Goal: Task Accomplishment & Management: Complete application form

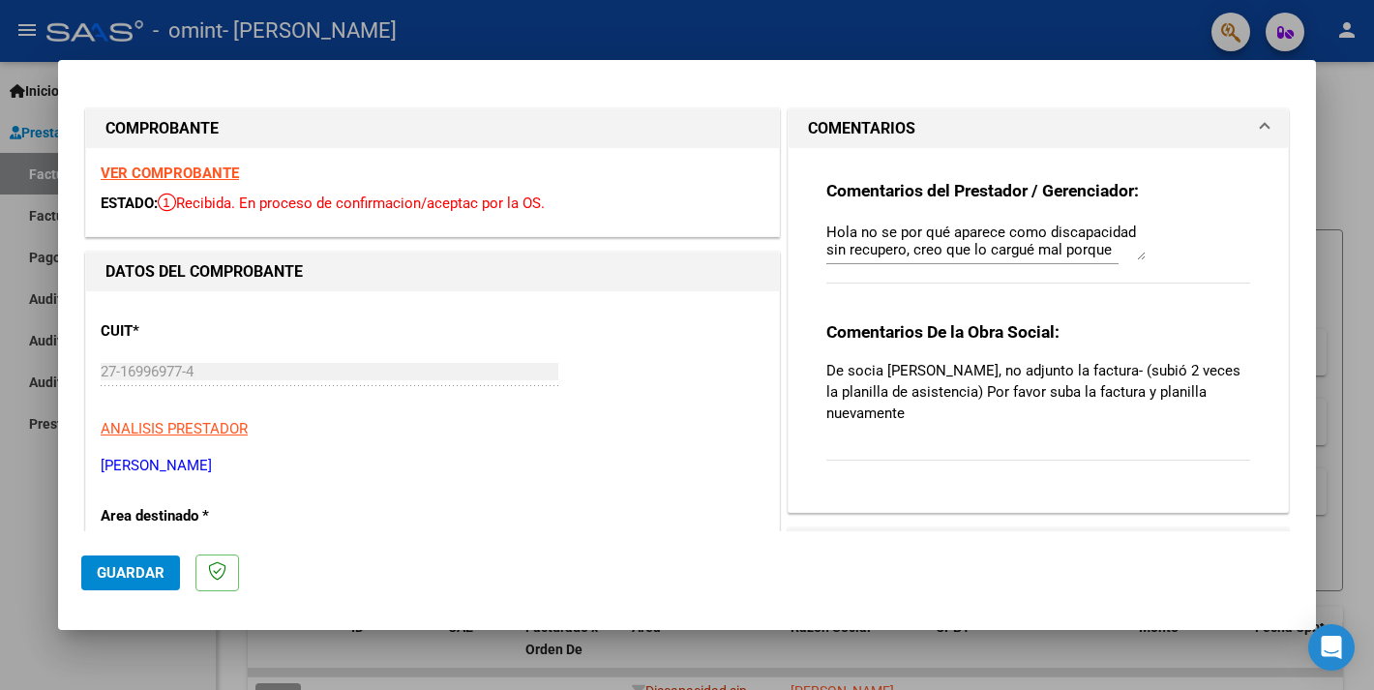
click at [1265, 126] on span at bounding box center [1265, 128] width 8 height 23
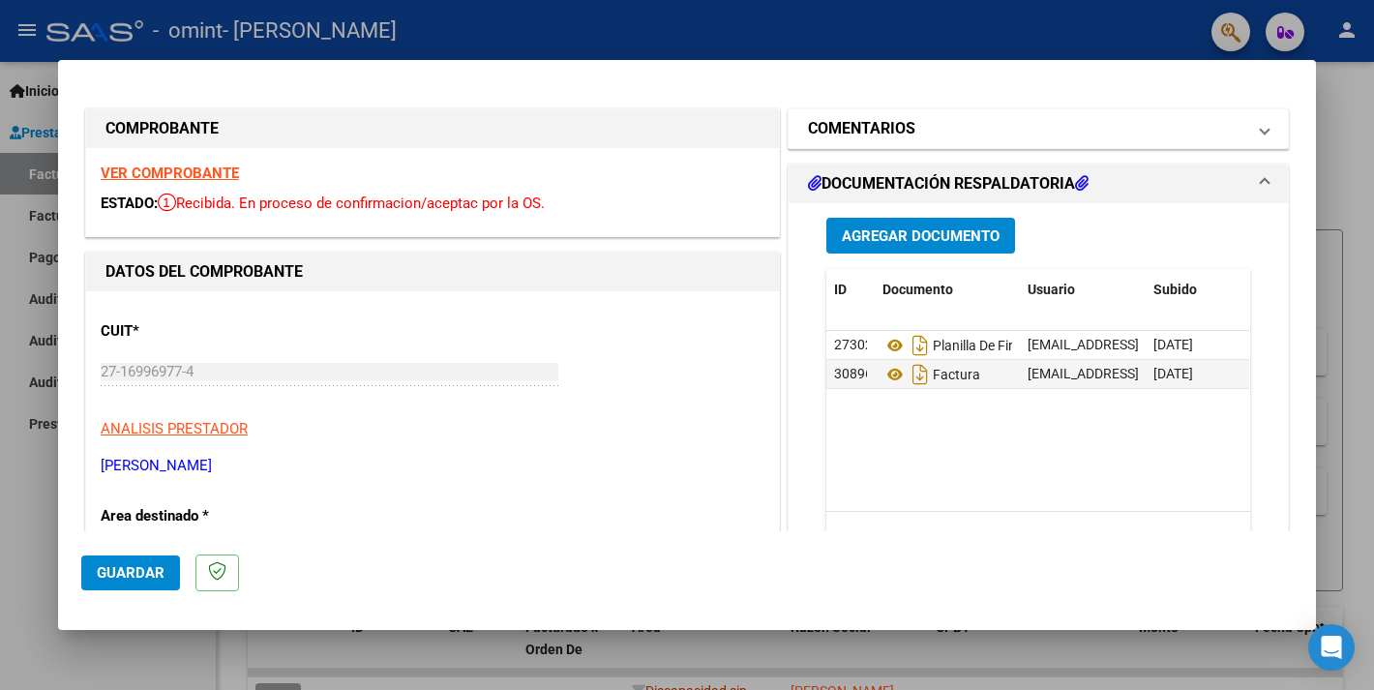
click at [1265, 127] on span at bounding box center [1265, 128] width 8 height 23
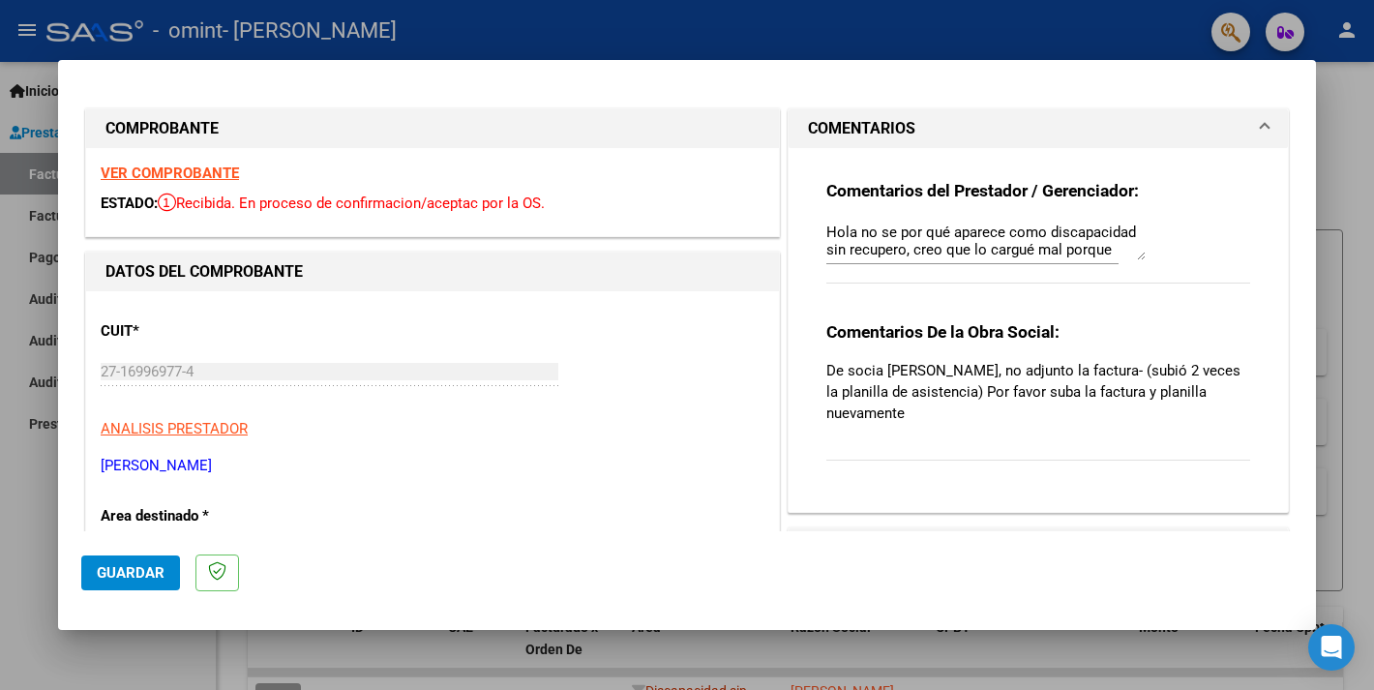
click at [36, 131] on div at bounding box center [687, 345] width 1374 height 690
type input "$ 0,00"
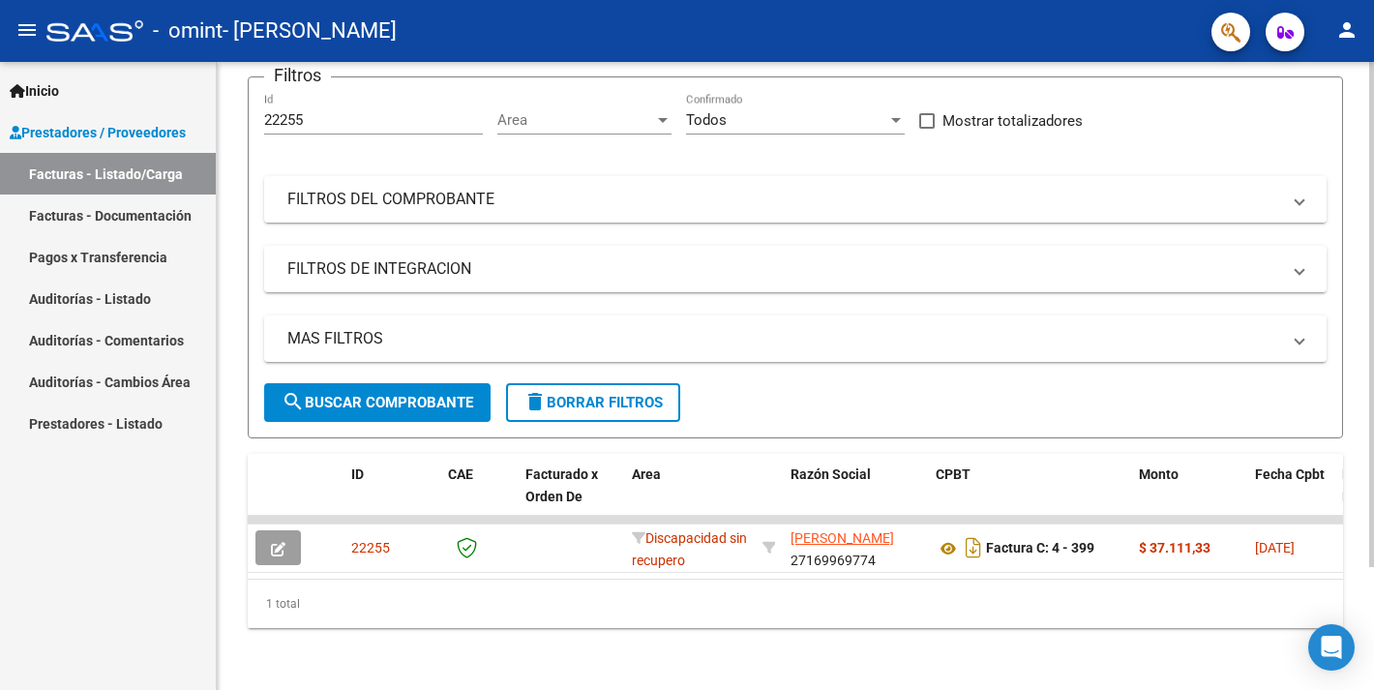
scroll to position [3, 0]
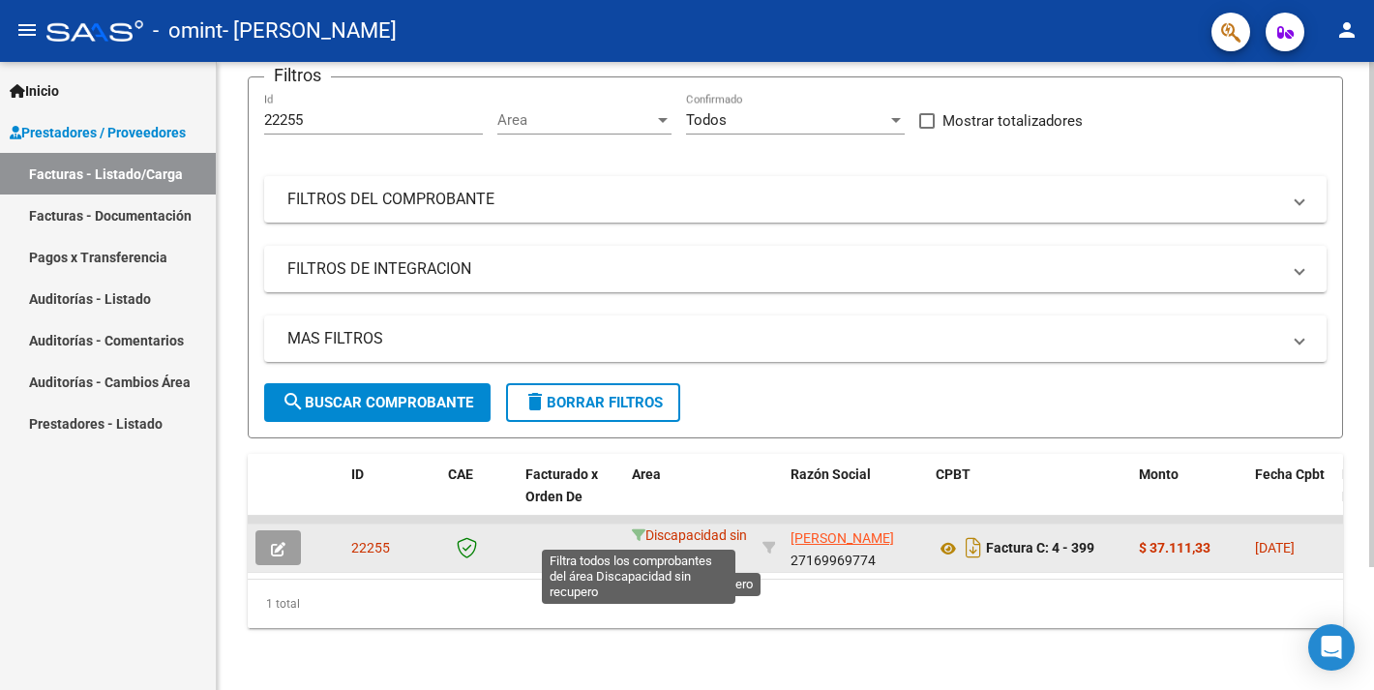
click at [642, 538] on icon at bounding box center [639, 535] width 14 height 14
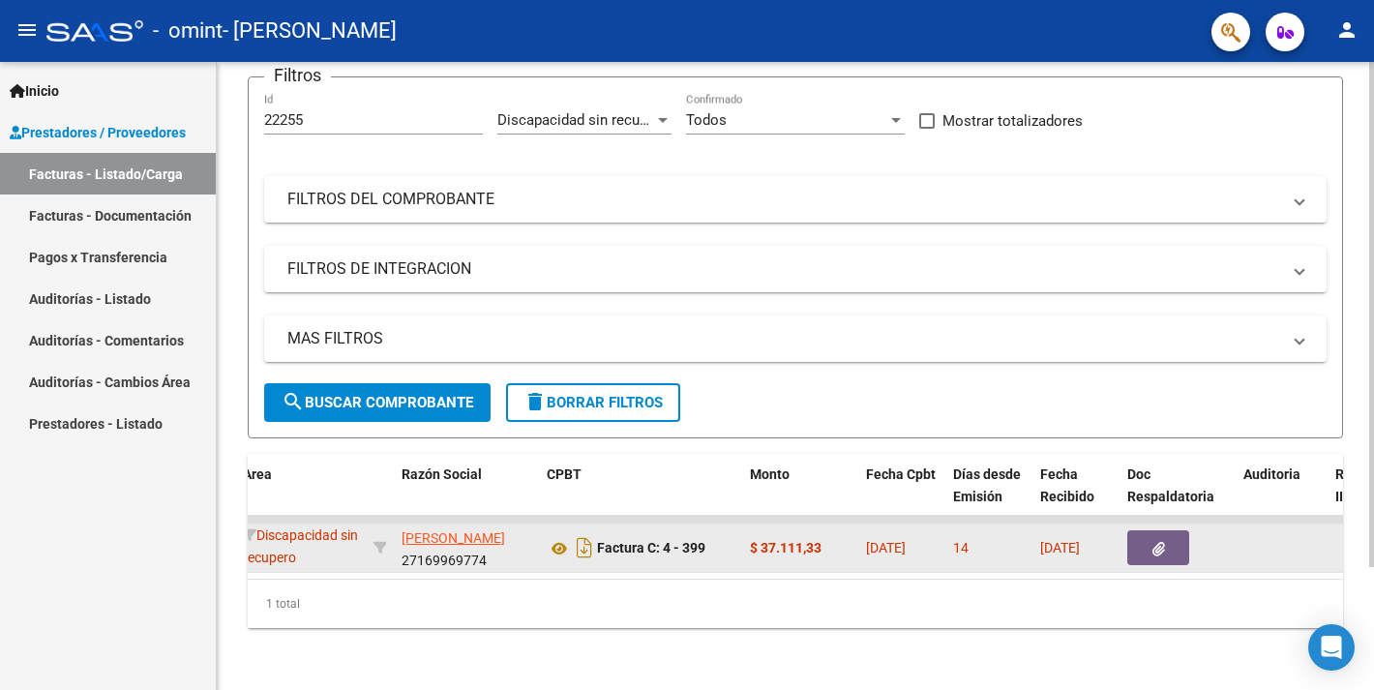
scroll to position [0, 357]
click at [1162, 551] on icon "button" at bounding box center [1163, 549] width 13 height 15
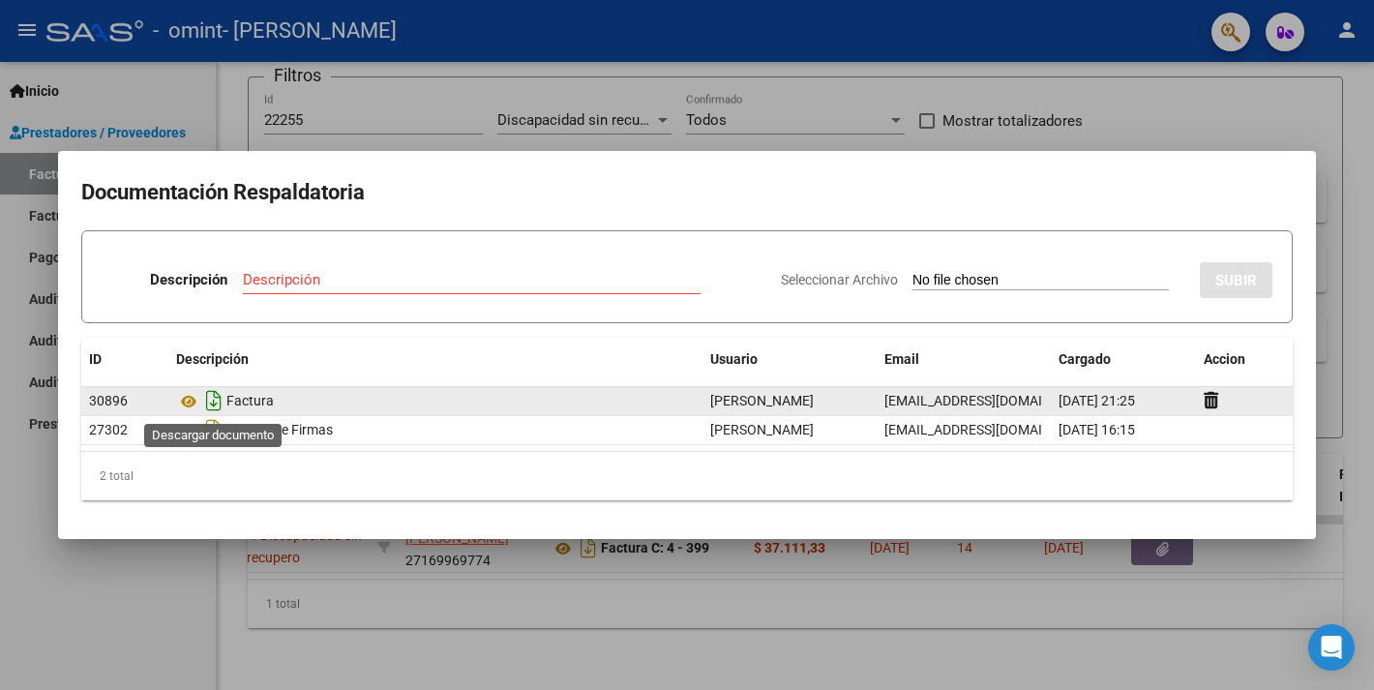
click at [213, 401] on icon "Descargar documento" at bounding box center [213, 400] width 25 height 31
click at [1347, 414] on div at bounding box center [687, 345] width 1374 height 690
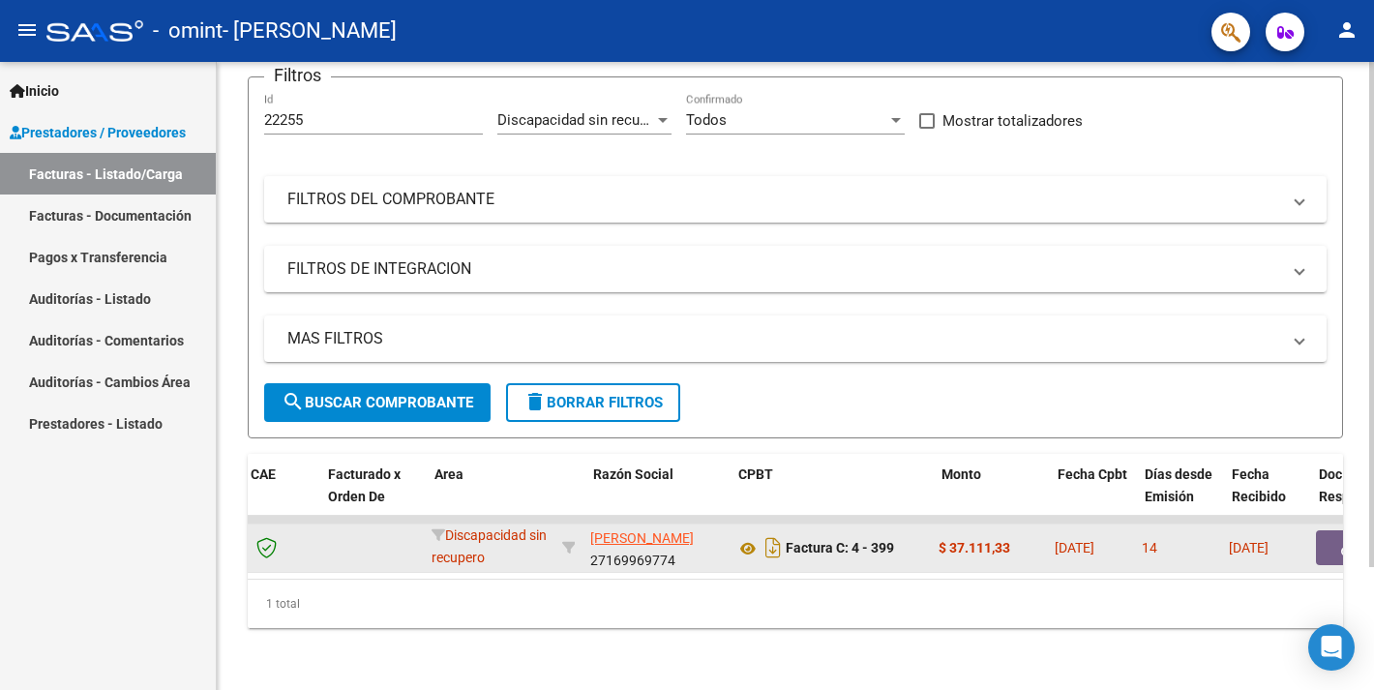
scroll to position [0, 169]
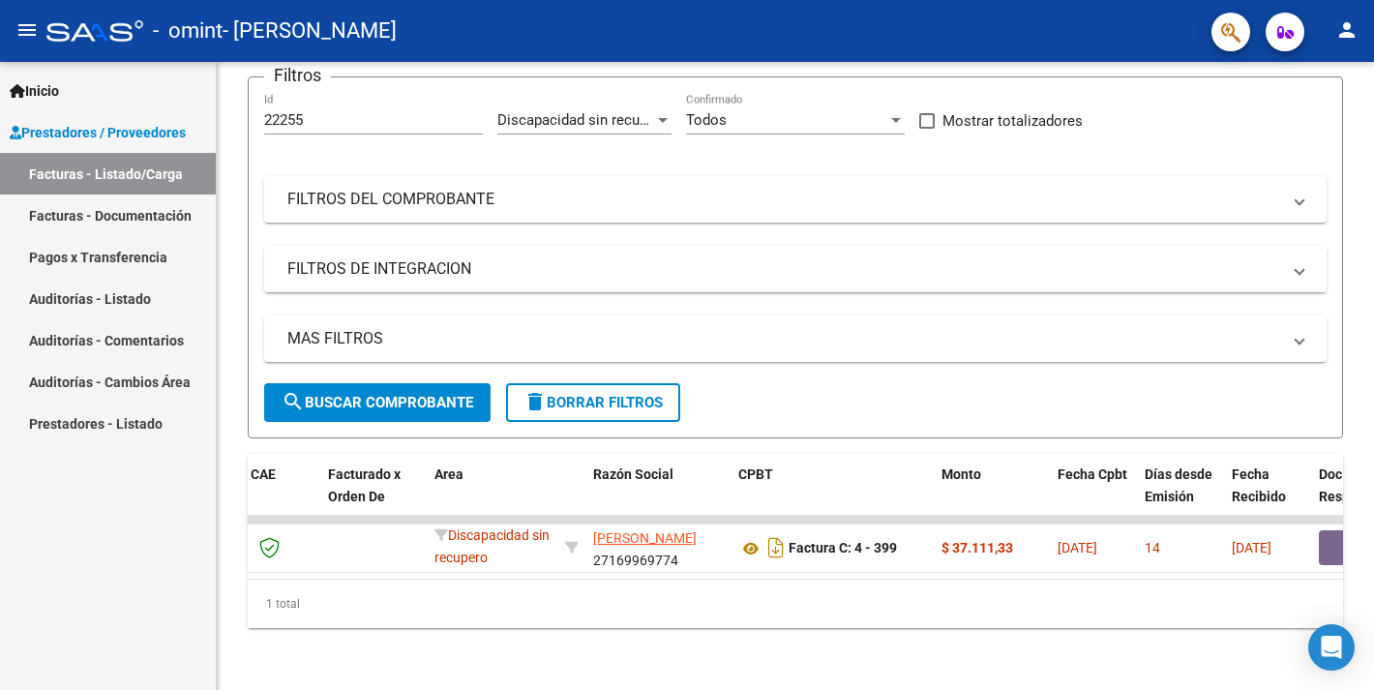
click at [144, 516] on div "Inicio Instructivos Contacto OS Prestadores / Proveedores Facturas - Listado/Ca…" at bounding box center [108, 376] width 216 height 628
click at [148, 170] on link "Facturas - Listado/Carga" at bounding box center [108, 174] width 216 height 42
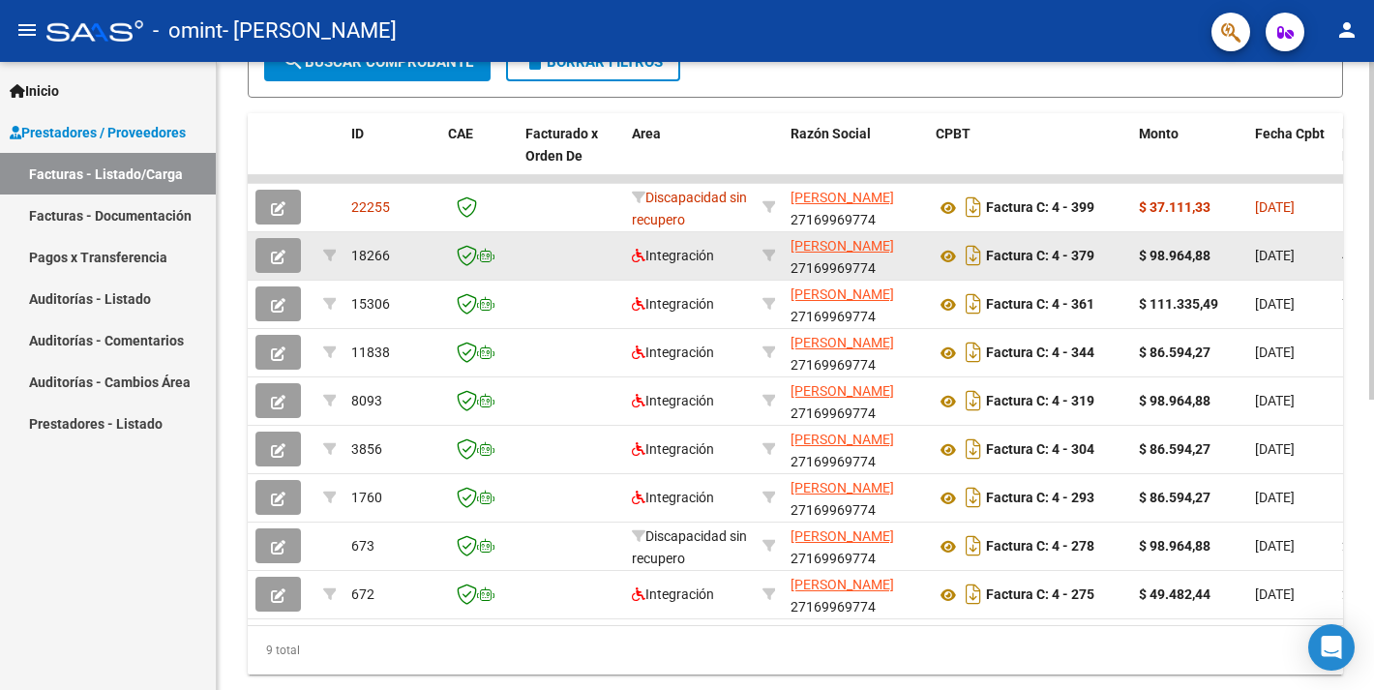
scroll to position [490, 0]
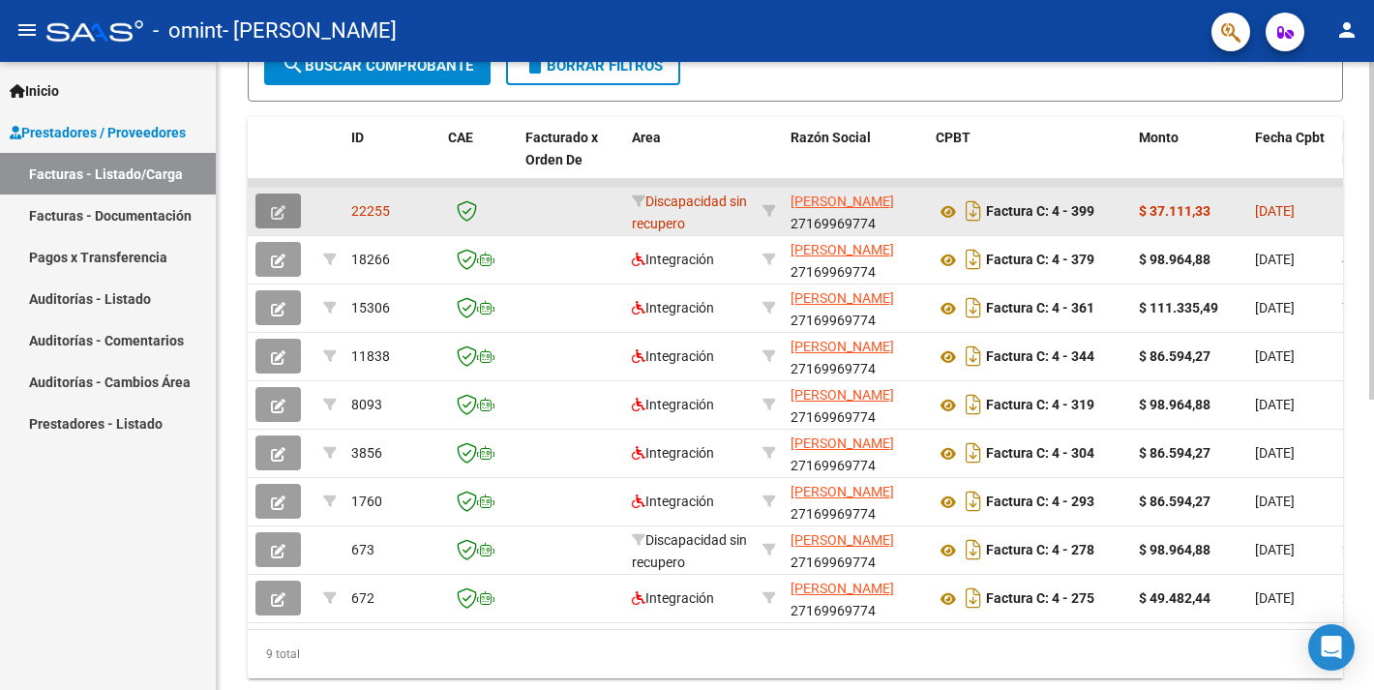
click at [278, 207] on icon "button" at bounding box center [278, 212] width 15 height 15
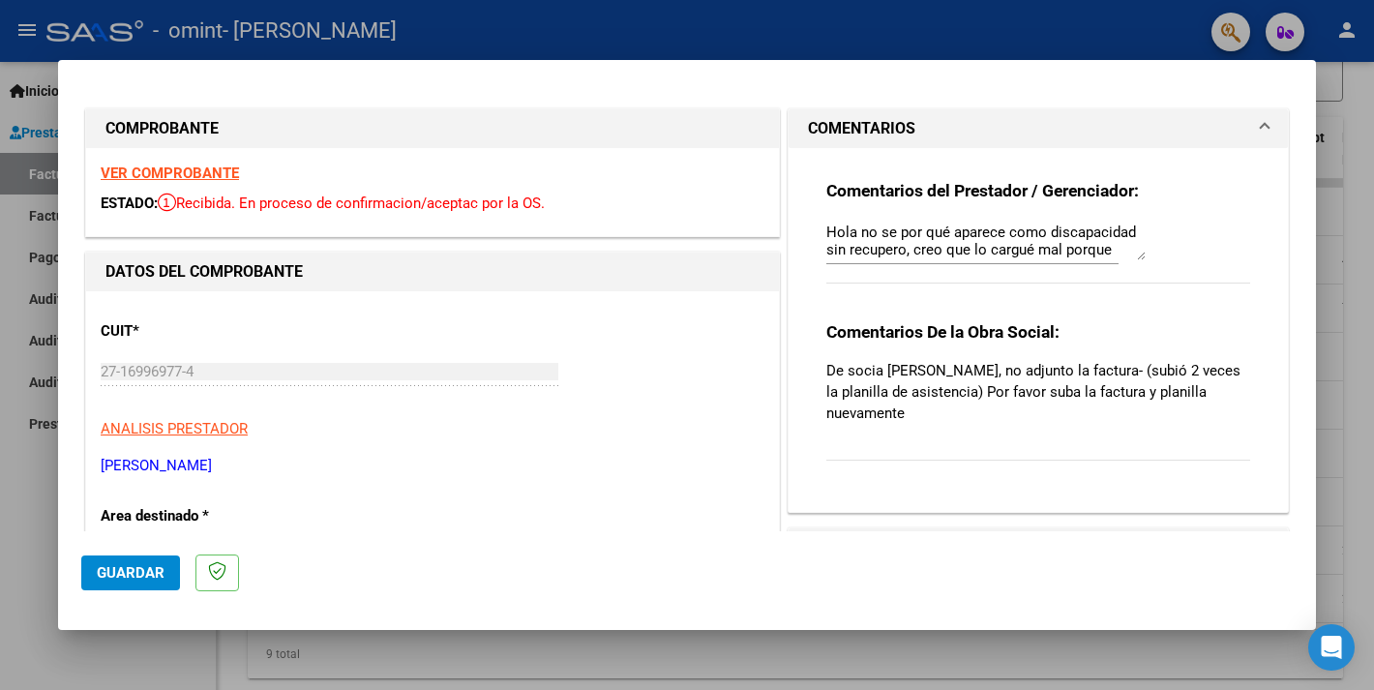
click at [207, 513] on p "Area destinado *" at bounding box center [200, 516] width 199 height 22
click at [147, 520] on p "Area destinado *" at bounding box center [200, 516] width 199 height 22
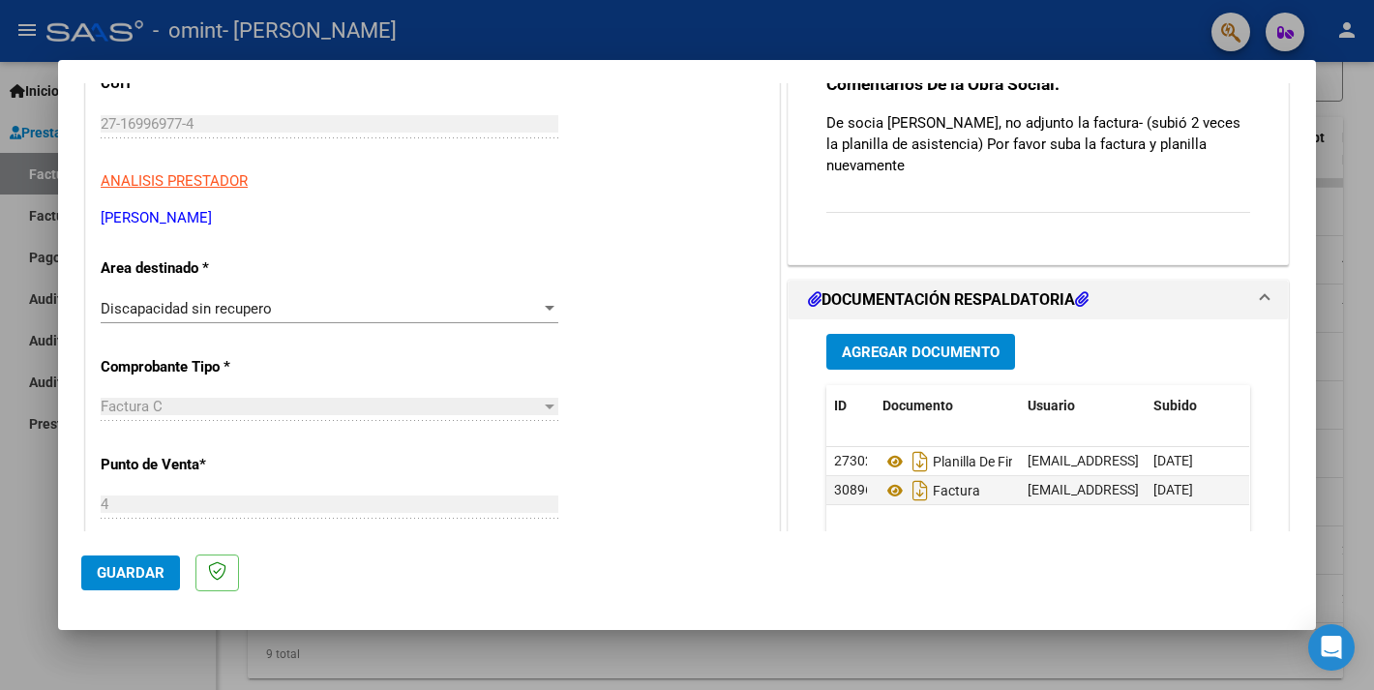
scroll to position [249, 0]
click at [551, 304] on div at bounding box center [549, 307] width 17 height 15
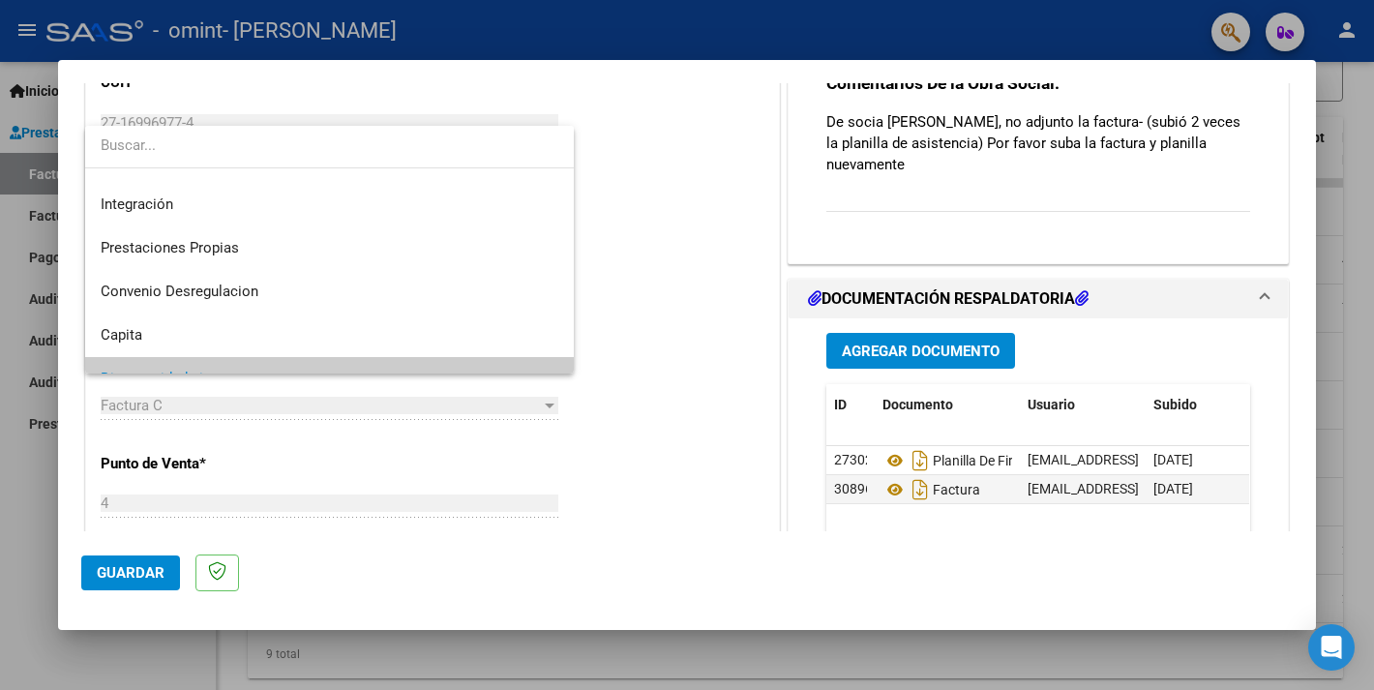
scroll to position [109, 0]
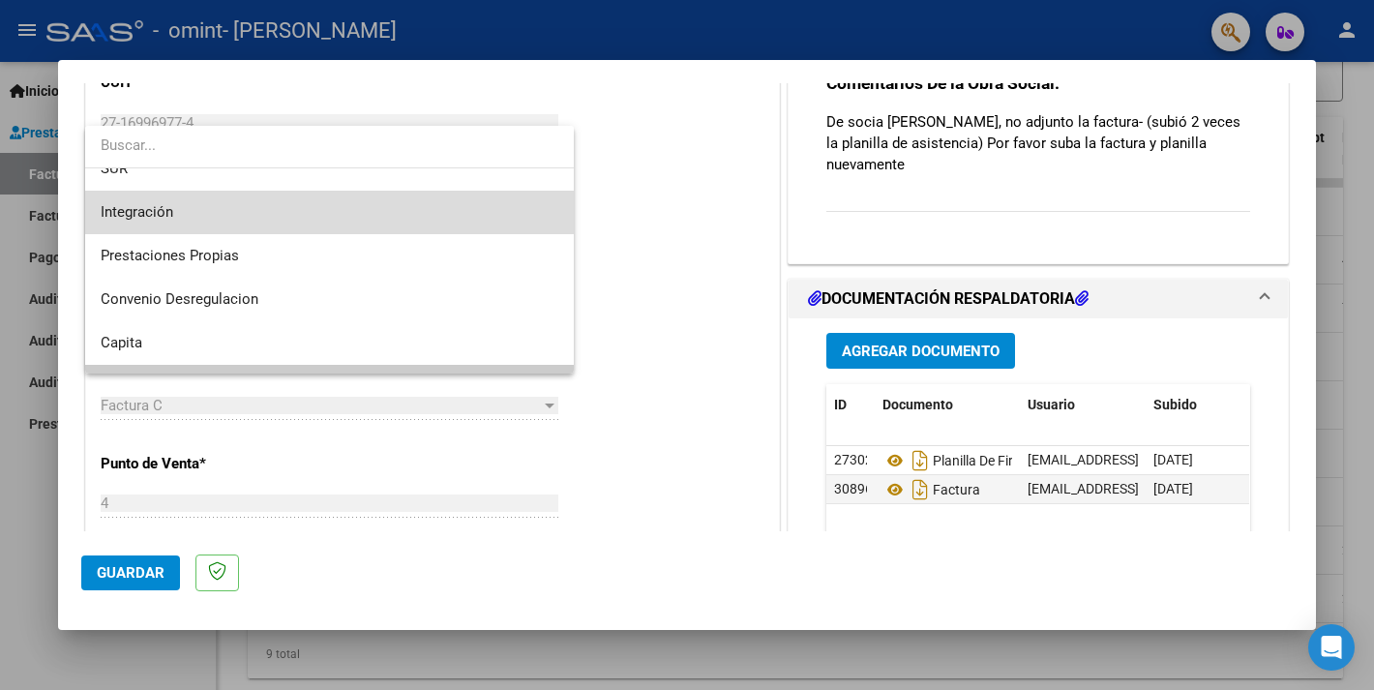
click at [415, 214] on span "Integración" at bounding box center [330, 213] width 458 height 44
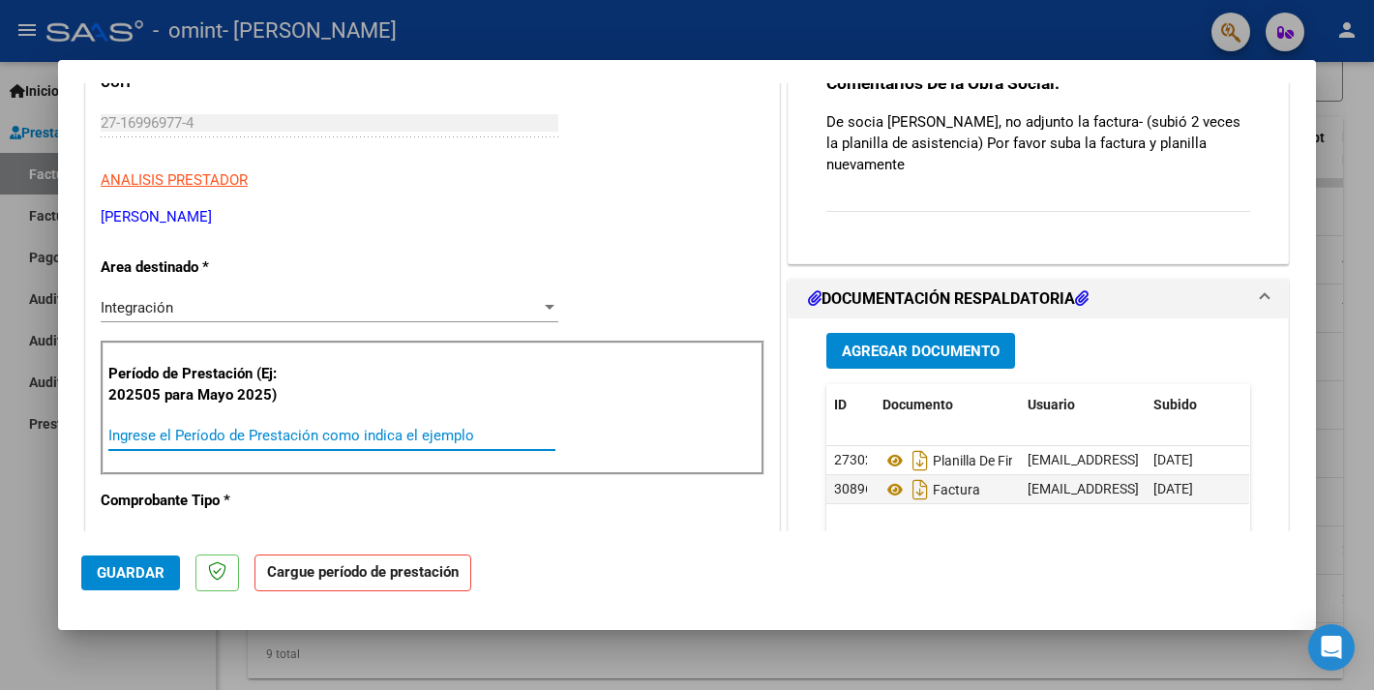
click at [115, 431] on input "Ingrese el Período de Prestación como indica el ejemplo" at bounding box center [331, 435] width 447 height 17
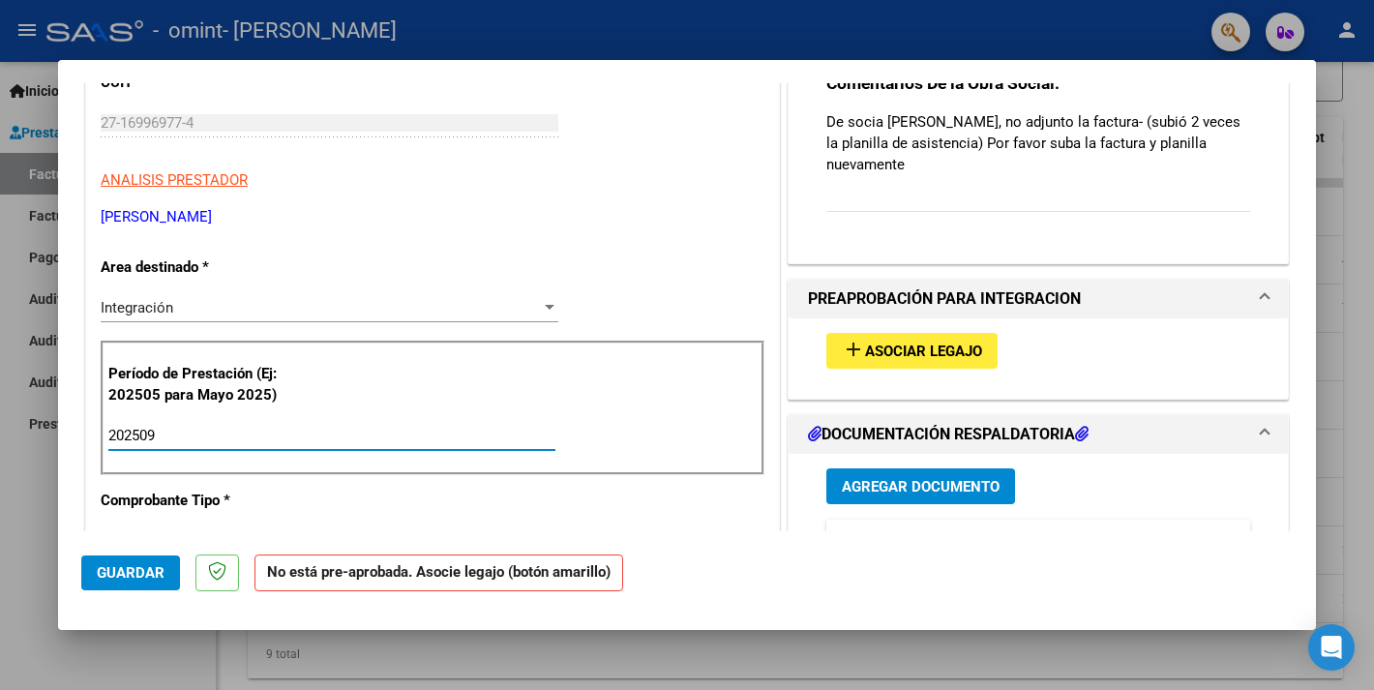
type input "202509"
click at [908, 350] on span "Asociar Legajo" at bounding box center [923, 351] width 117 height 17
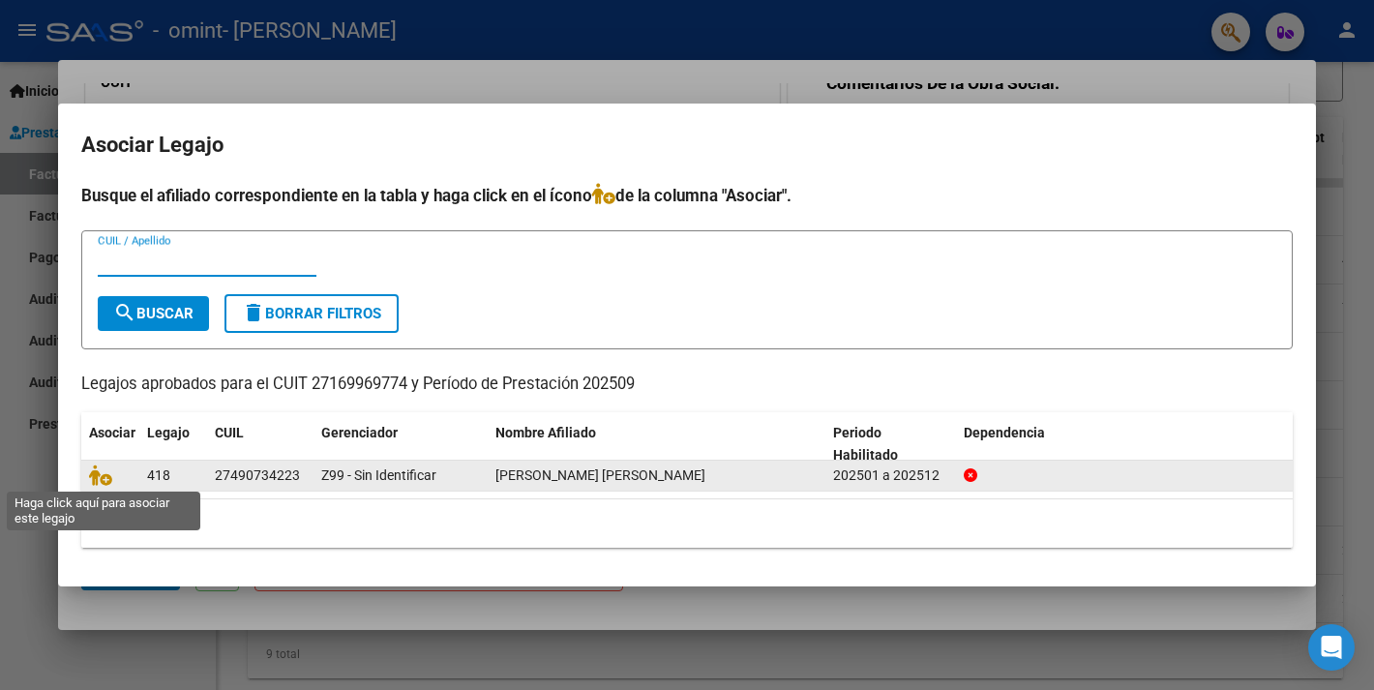
click at [115, 474] on span at bounding box center [103, 475] width 29 height 15
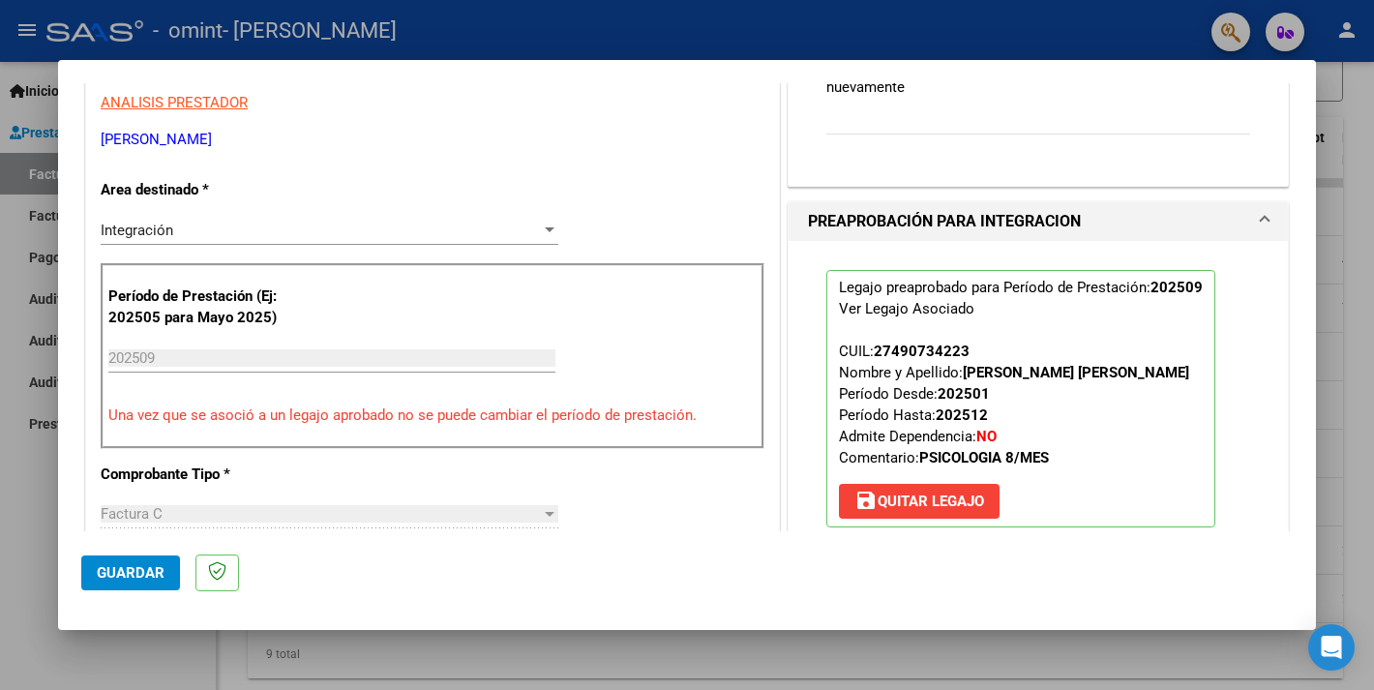
scroll to position [327, 0]
click at [141, 571] on span "Guardar" at bounding box center [131, 572] width 68 height 17
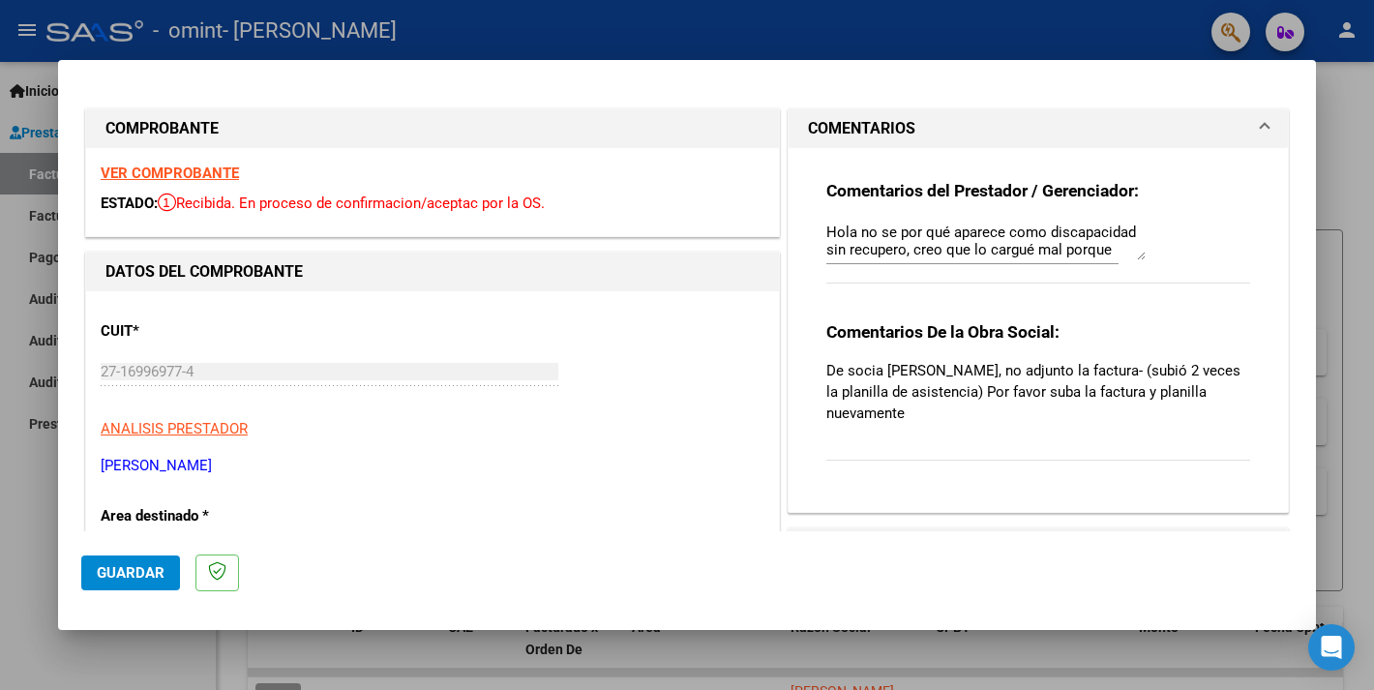
scroll to position [72, 0]
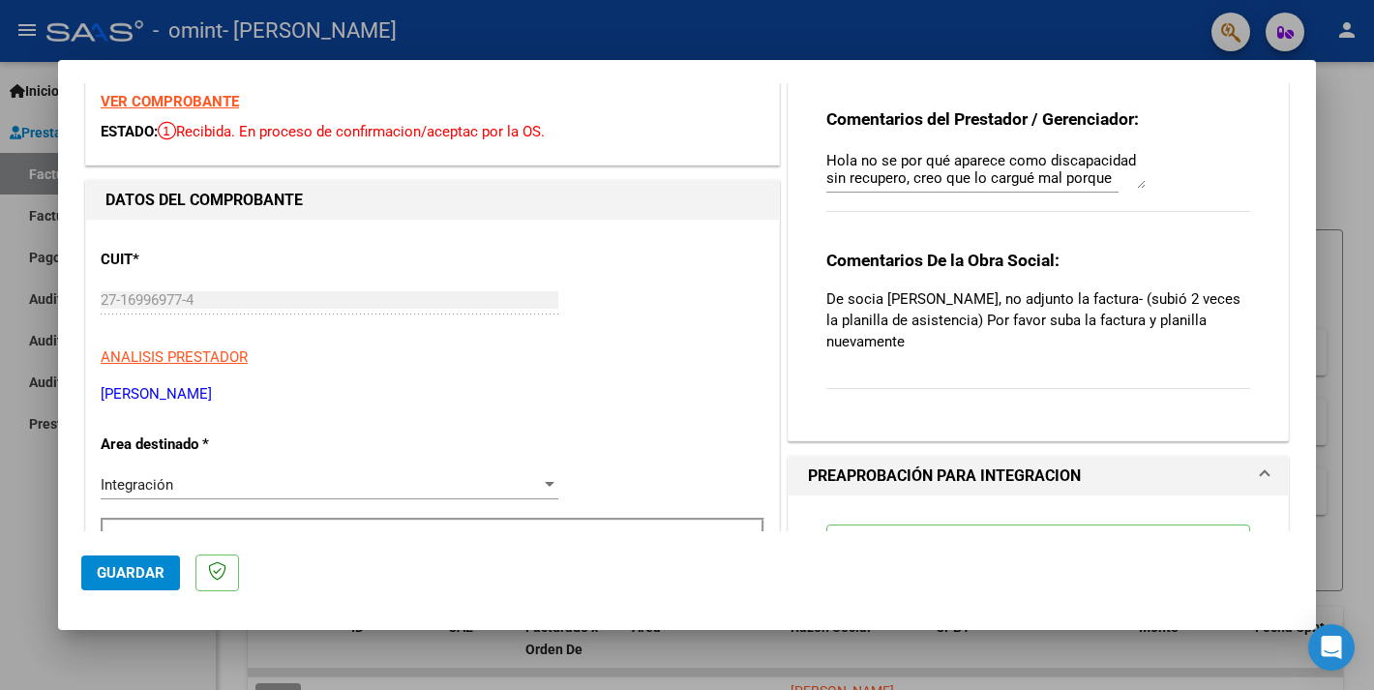
click at [36, 86] on div at bounding box center [687, 345] width 1374 height 690
type input "$ 0,00"
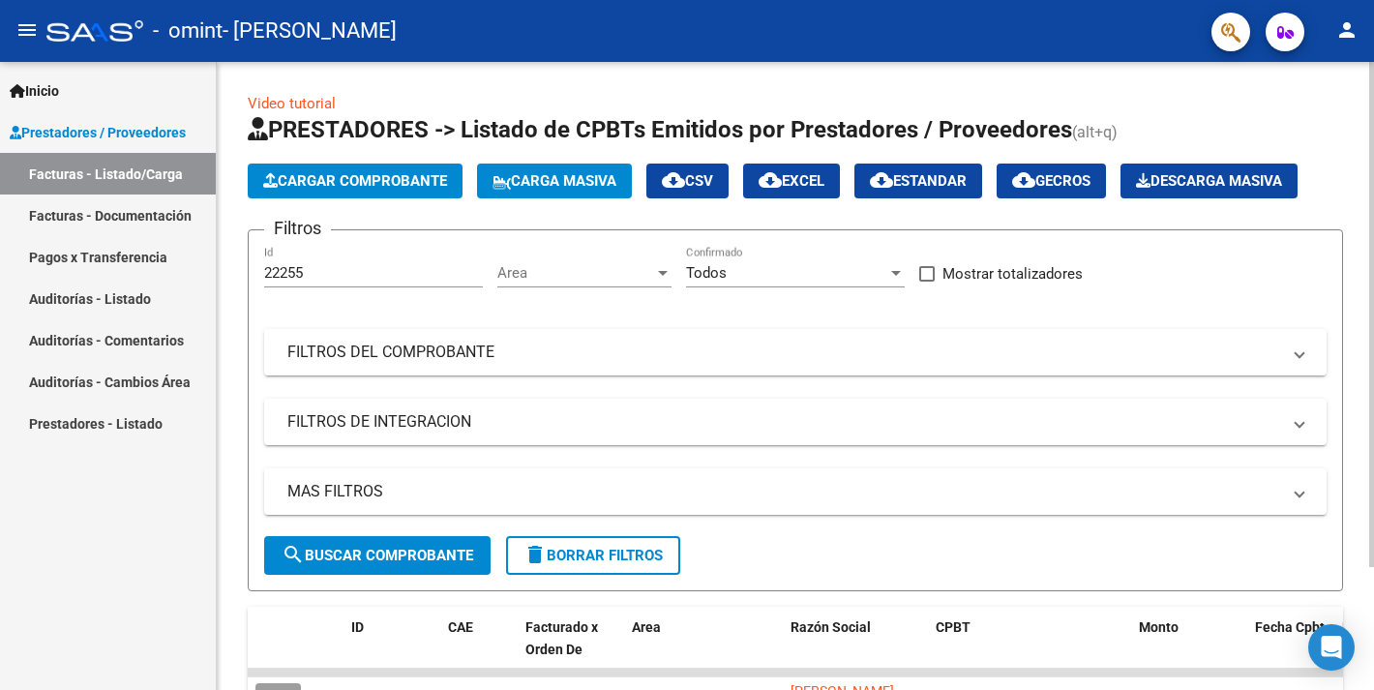
scroll to position [153, 0]
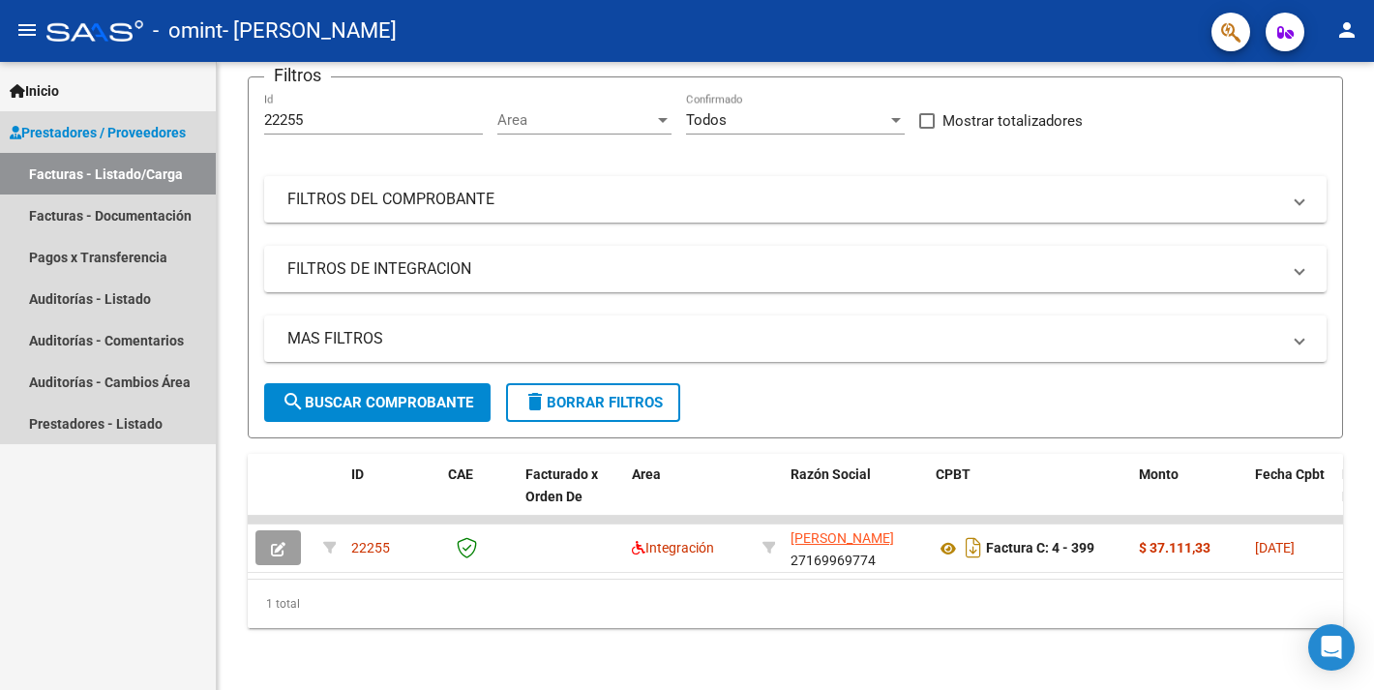
click at [135, 174] on link "Facturas - Listado/Carga" at bounding box center [108, 174] width 216 height 42
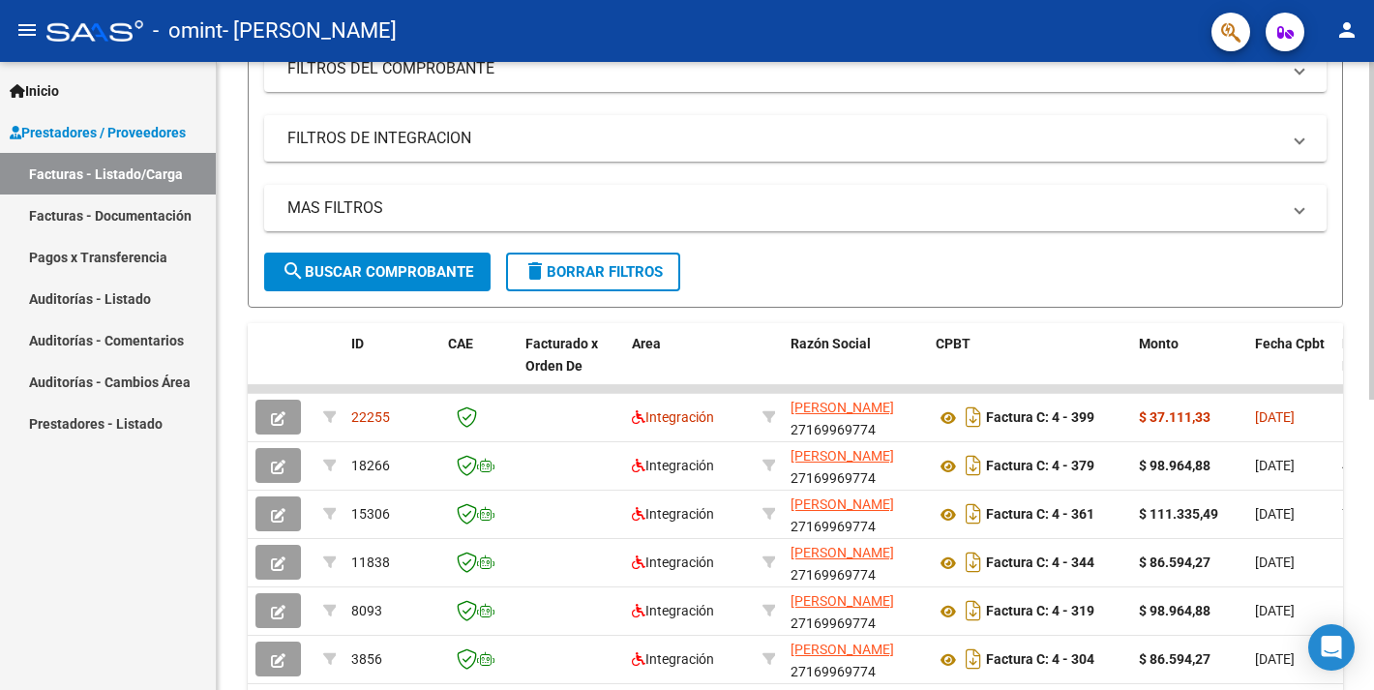
scroll to position [475, 0]
